Goal: Information Seeking & Learning: Learn about a topic

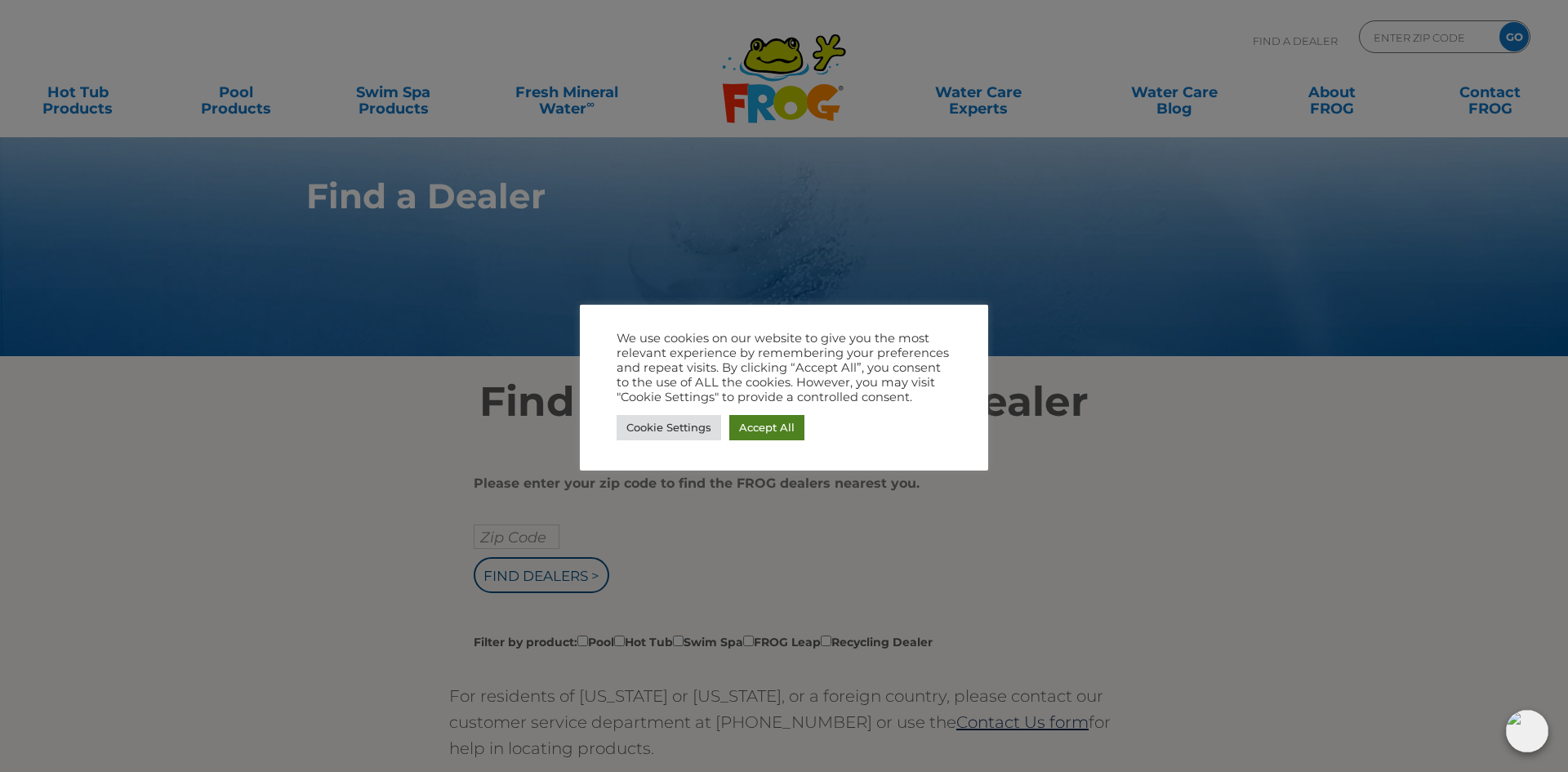
click at [795, 430] on link "Accept All" at bounding box center [766, 428] width 75 height 26
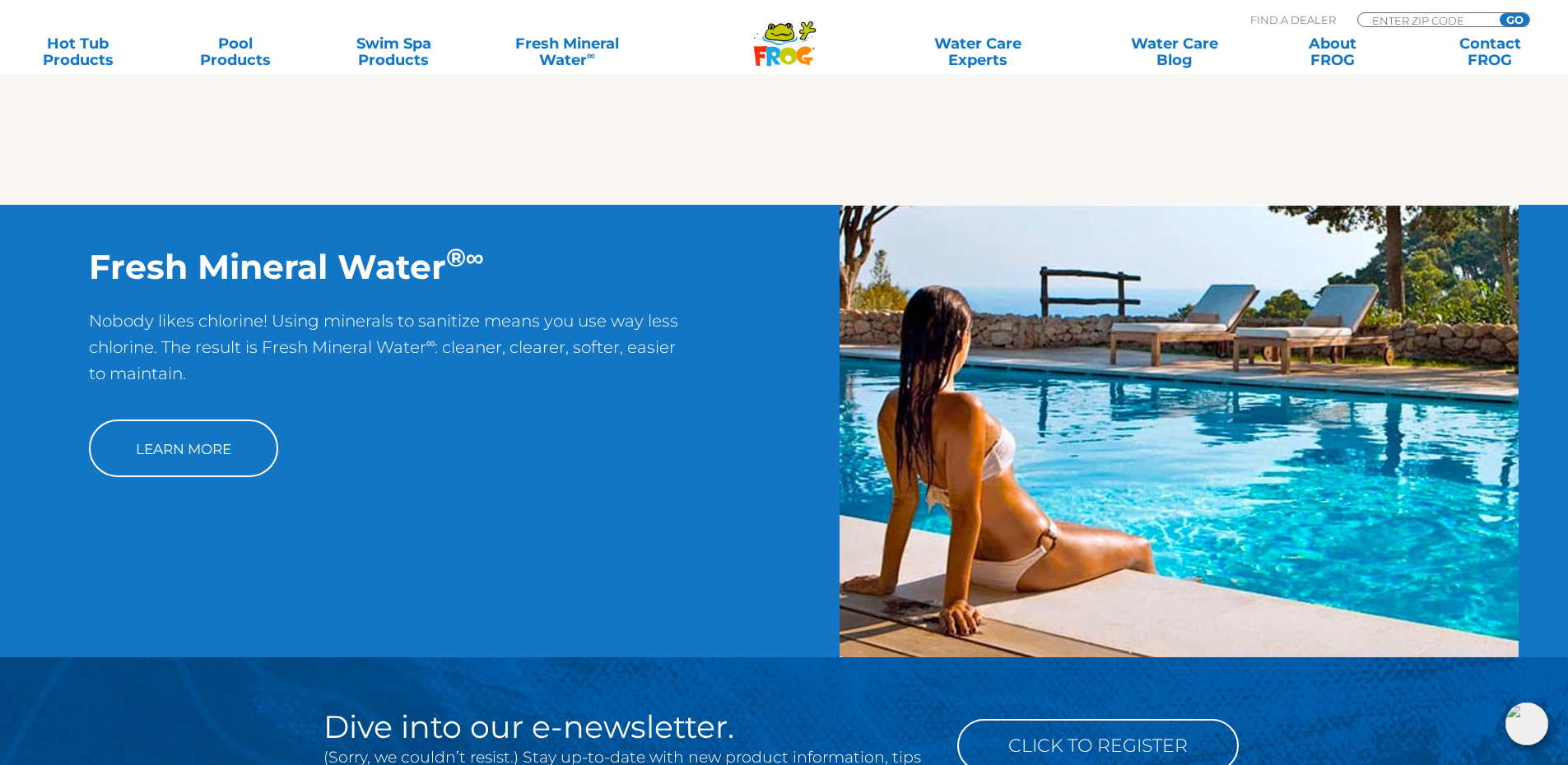
scroll to position [1235, 0]
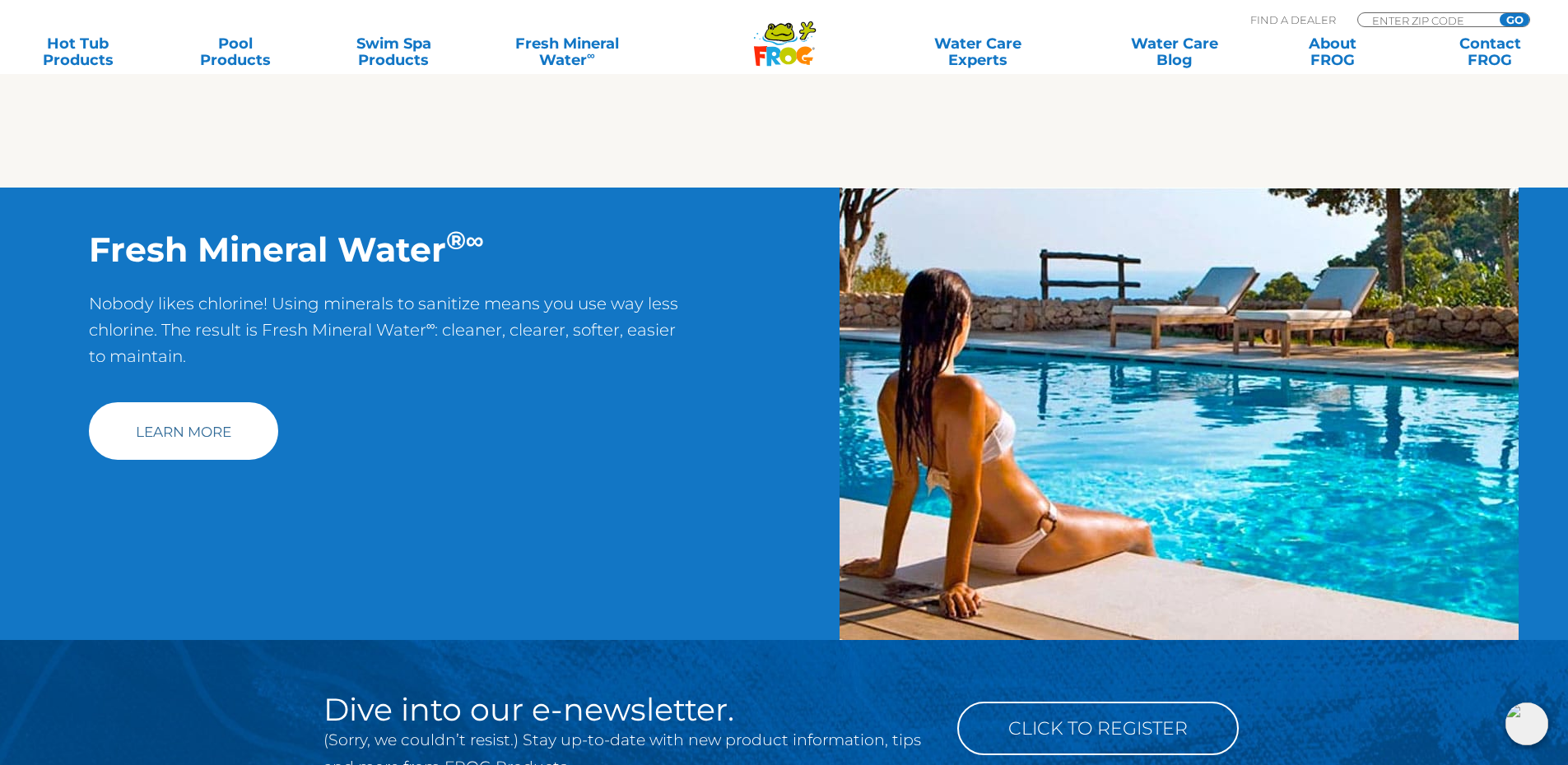
click at [177, 444] on link "Learn More" at bounding box center [183, 431] width 190 height 57
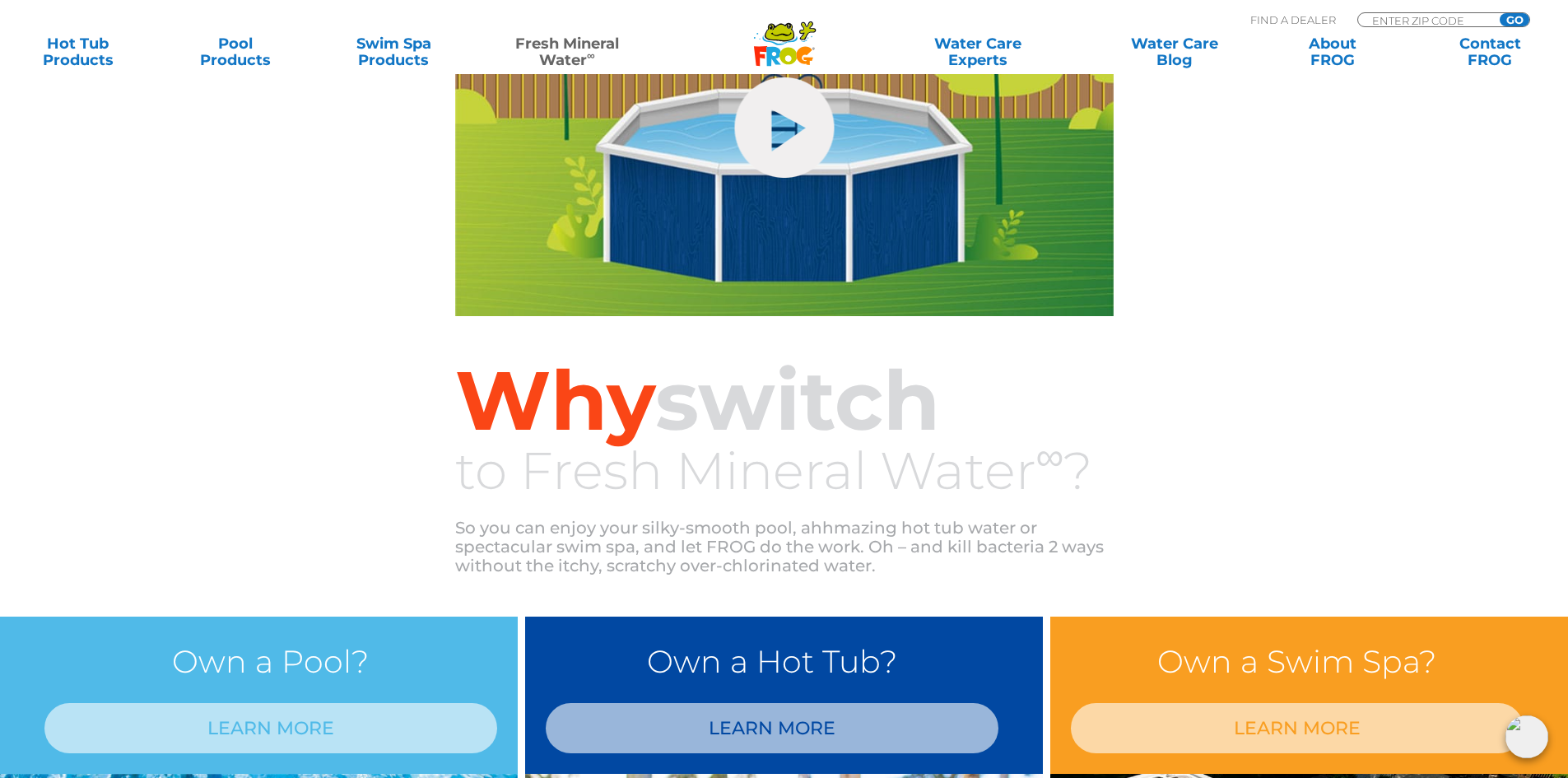
scroll to position [988, 0]
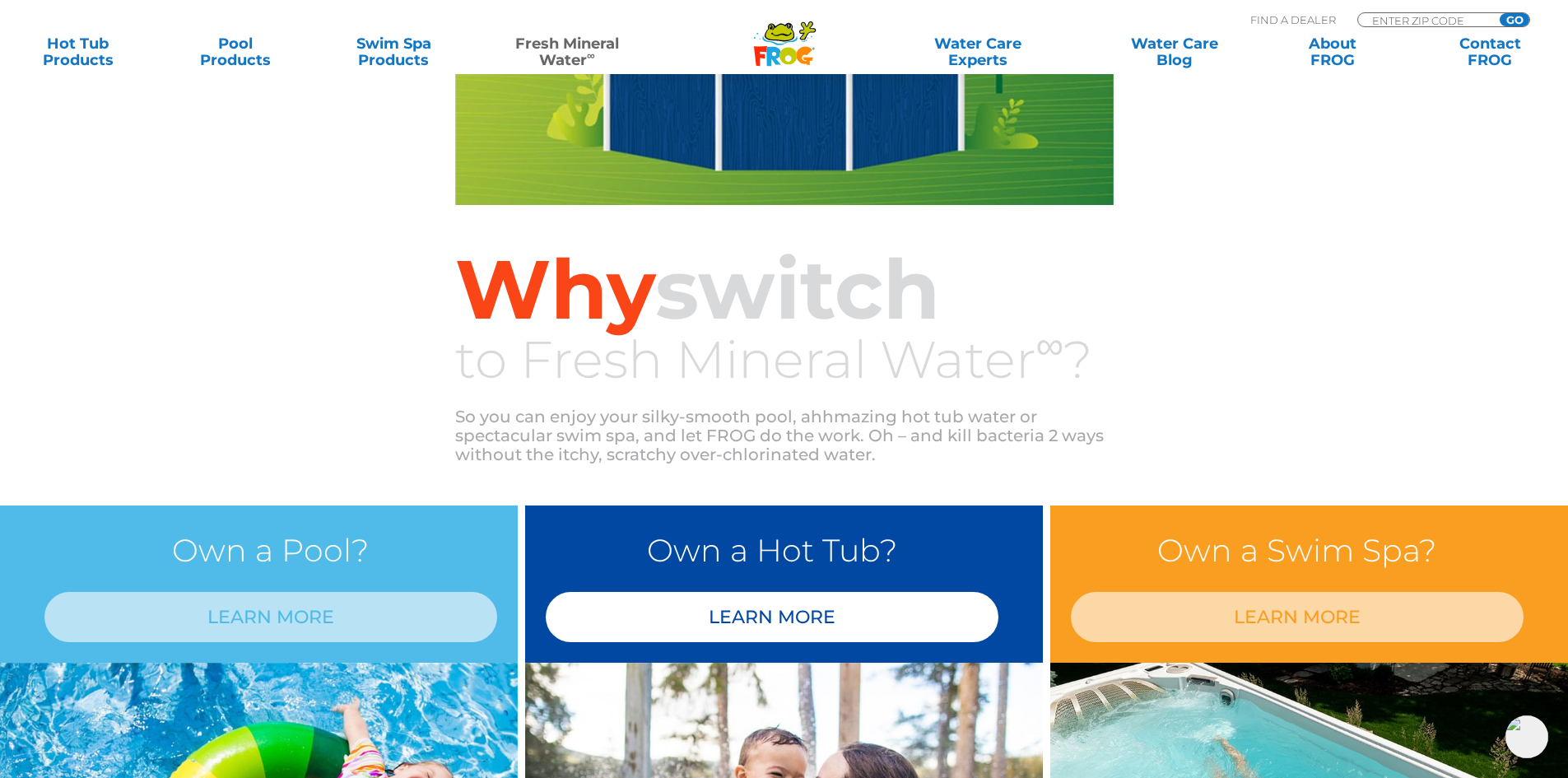
click at [804, 617] on link "LEARN MORE" at bounding box center [772, 617] width 453 height 51
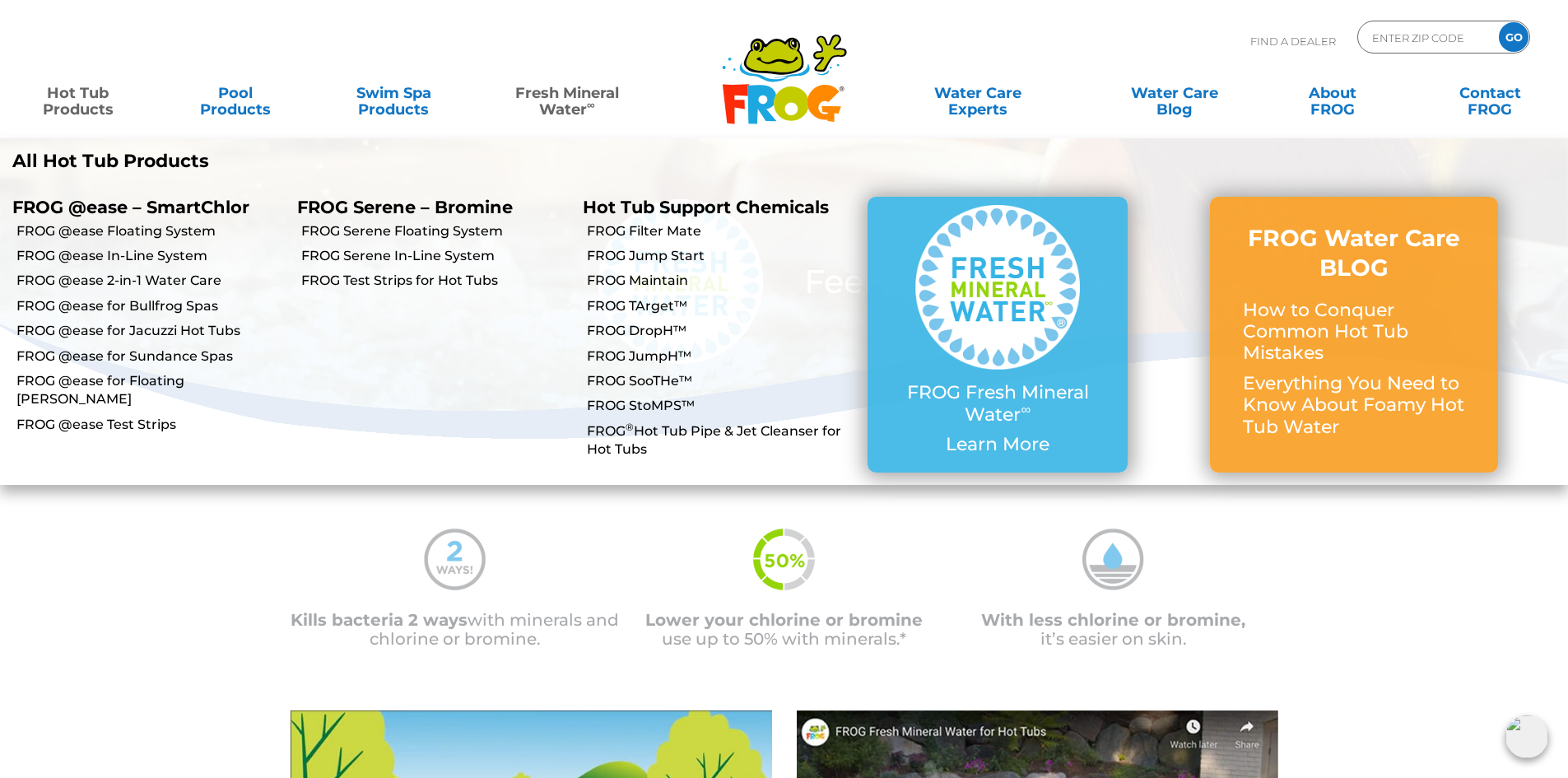
click at [90, 95] on link "Hot Tub Products" at bounding box center [77, 92] width 123 height 33
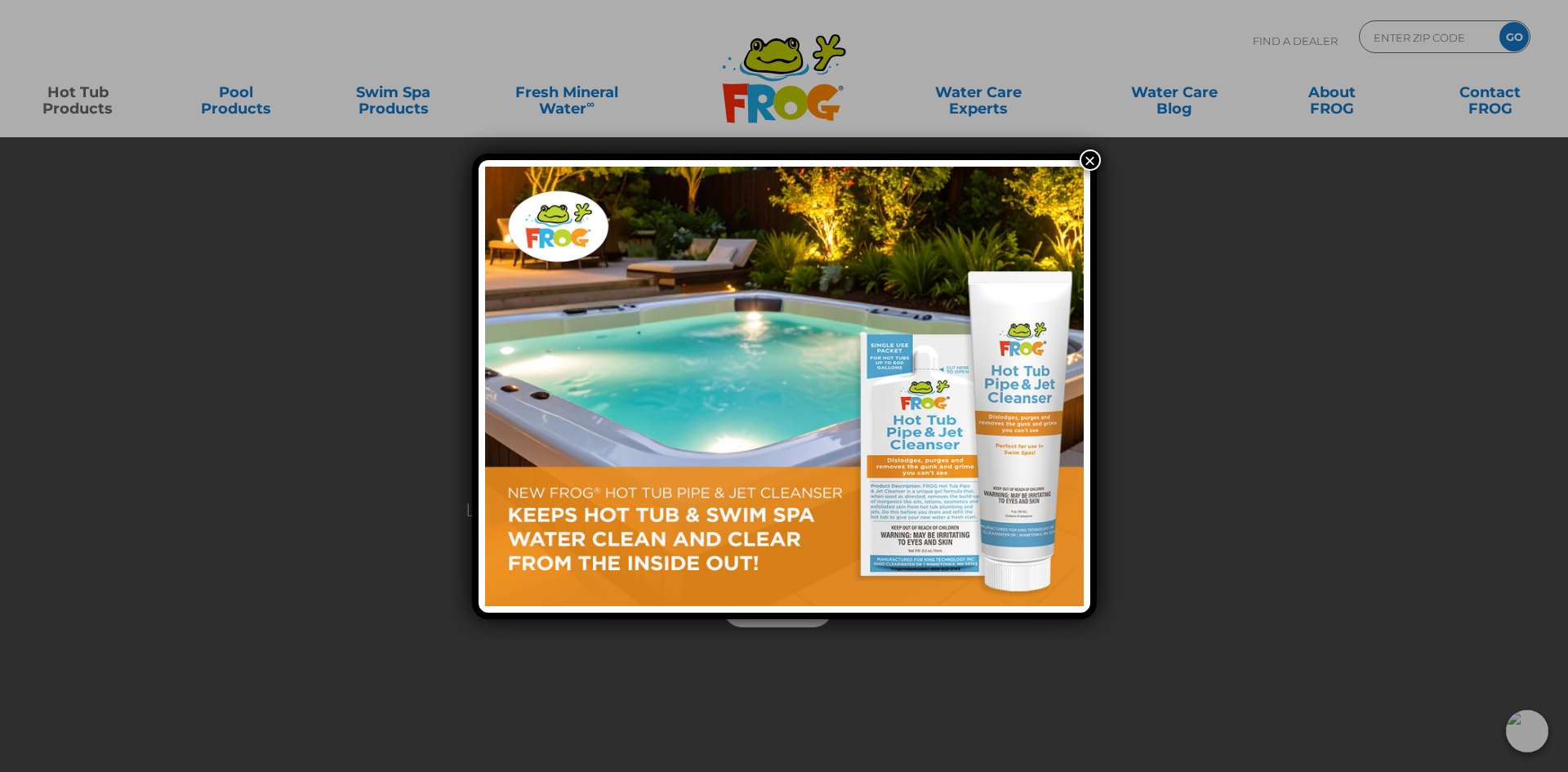
click at [1088, 159] on button "×" at bounding box center [1090, 160] width 21 height 21
